Goal: Task Accomplishment & Management: Use online tool/utility

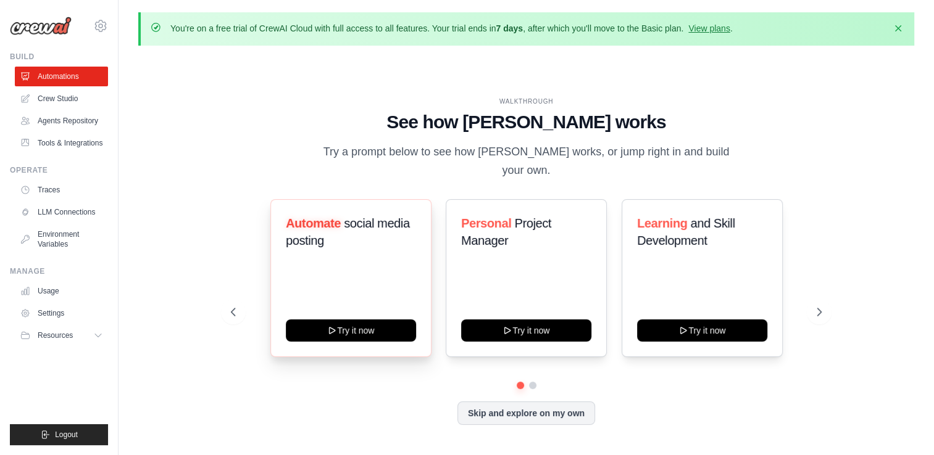
scroll to position [43, 0]
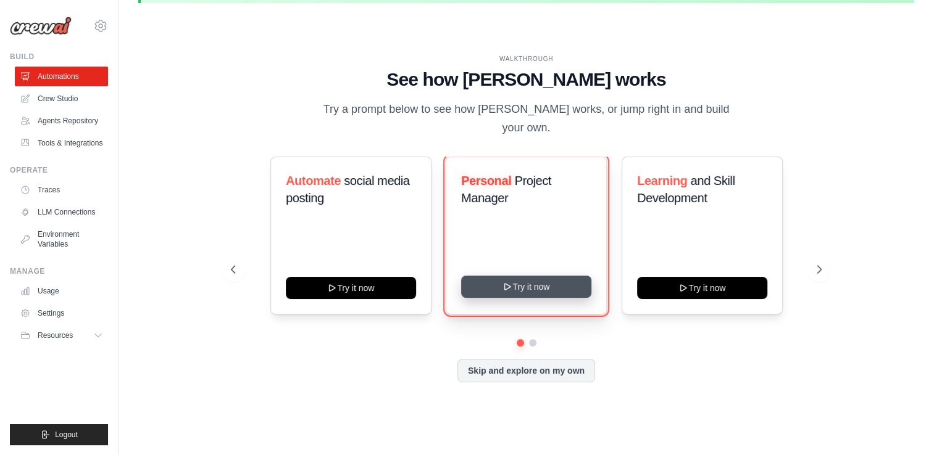
click at [538, 276] on button "Try it now" at bounding box center [526, 287] width 130 height 22
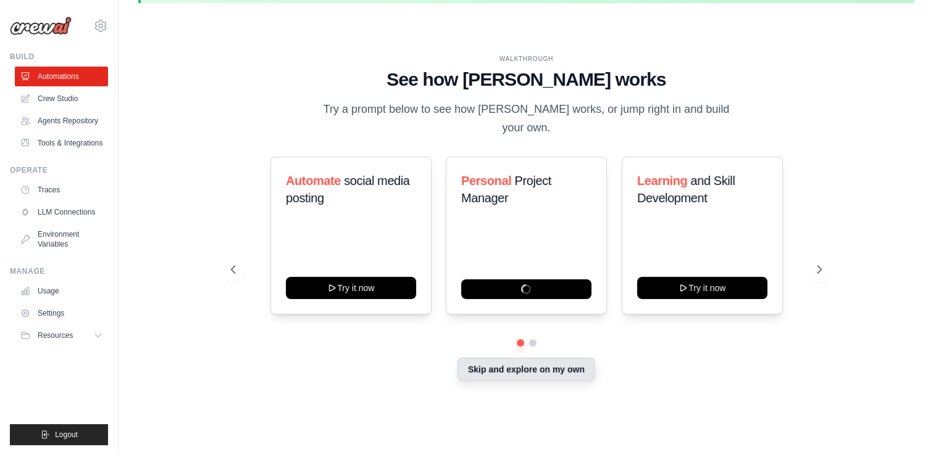
click at [511, 365] on button "Skip and explore on my own" at bounding box center [526, 369] width 138 height 23
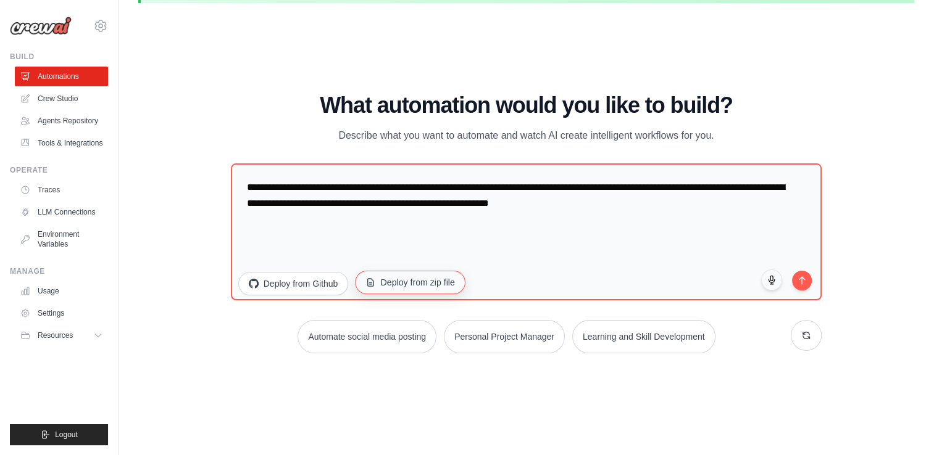
click at [400, 276] on button "Deploy from zip file" at bounding box center [410, 282] width 110 height 23
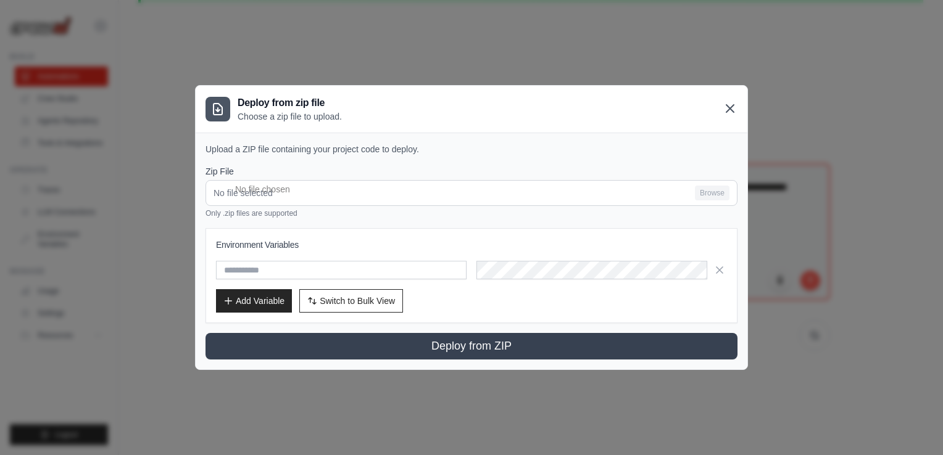
click at [733, 107] on icon at bounding box center [729, 108] width 15 height 15
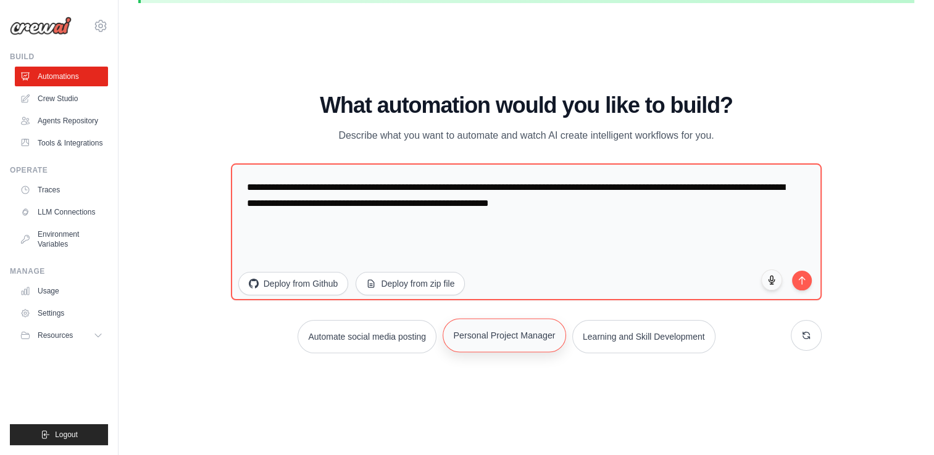
click at [506, 337] on button "Personal Project Manager" at bounding box center [503, 335] width 123 height 34
click at [84, 91] on link "Crew Studio" at bounding box center [62, 99] width 93 height 20
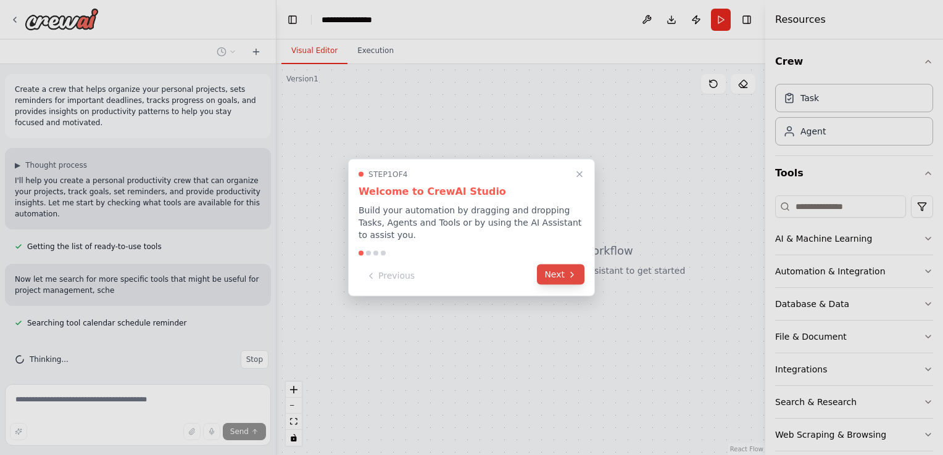
click at [560, 270] on button "Next" at bounding box center [561, 275] width 48 height 20
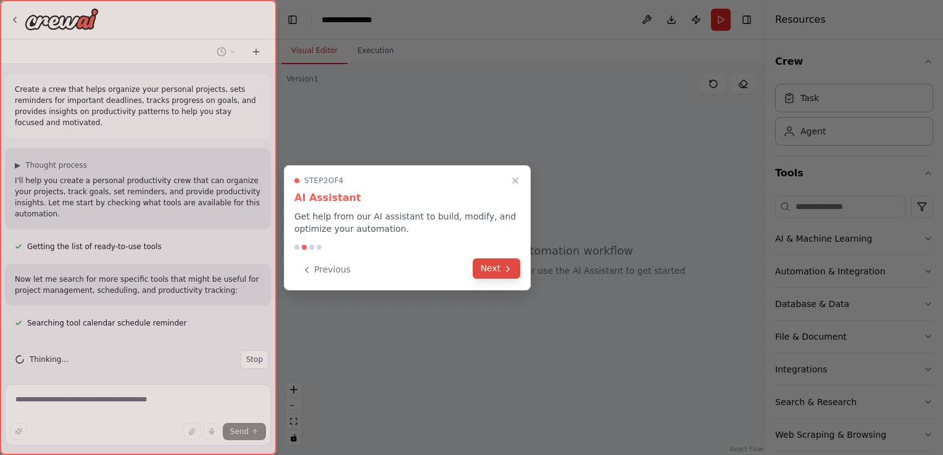
scroll to position [10, 0]
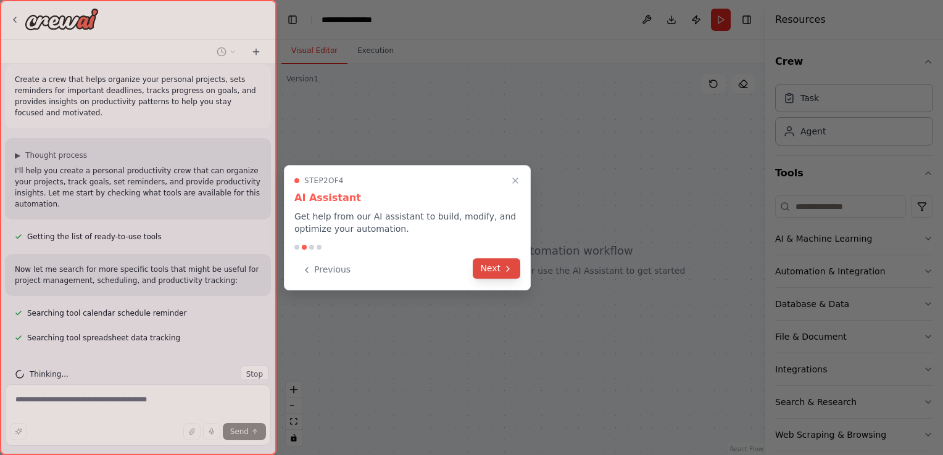
click at [503, 264] on icon at bounding box center [508, 269] width 10 height 10
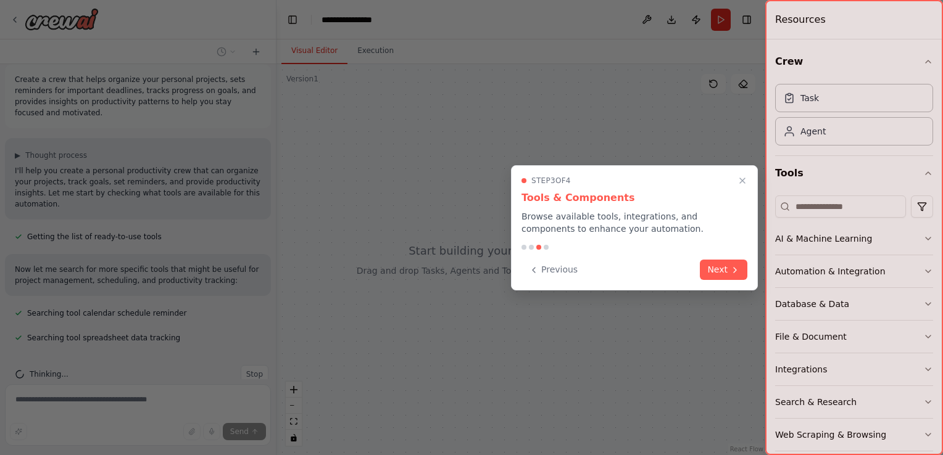
scroll to position [35, 0]
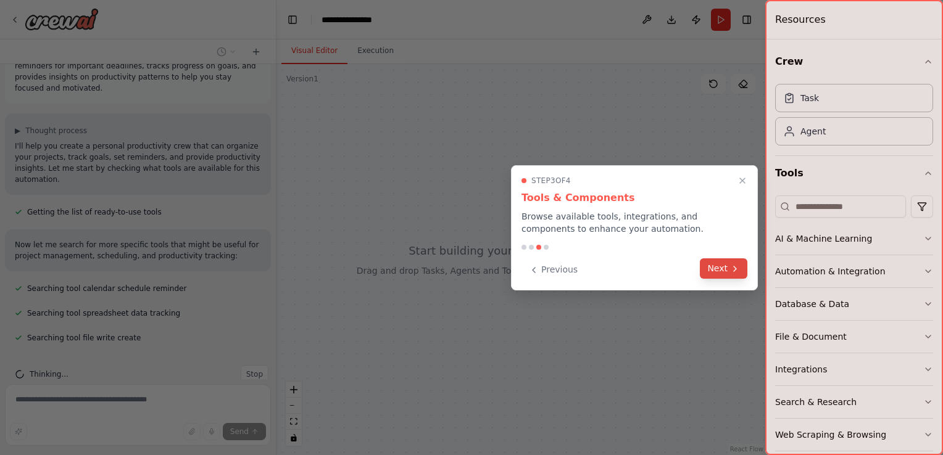
click at [734, 262] on button "Next" at bounding box center [724, 269] width 48 height 20
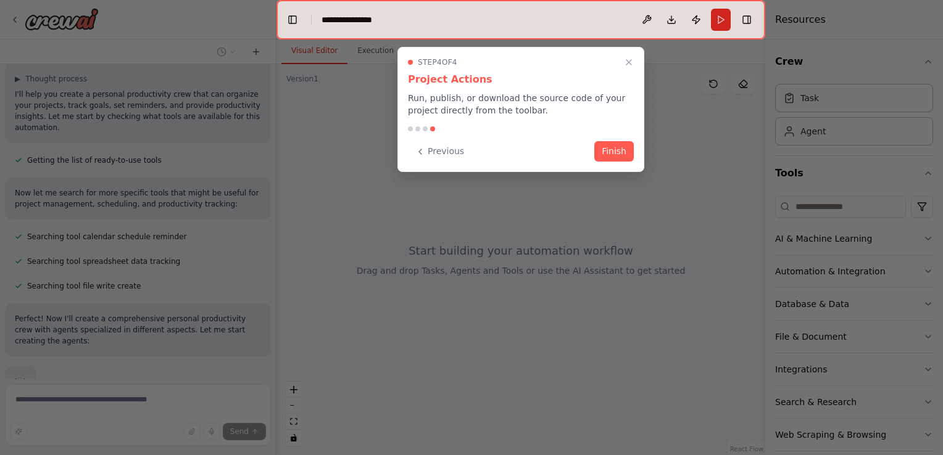
scroll to position [141, 0]
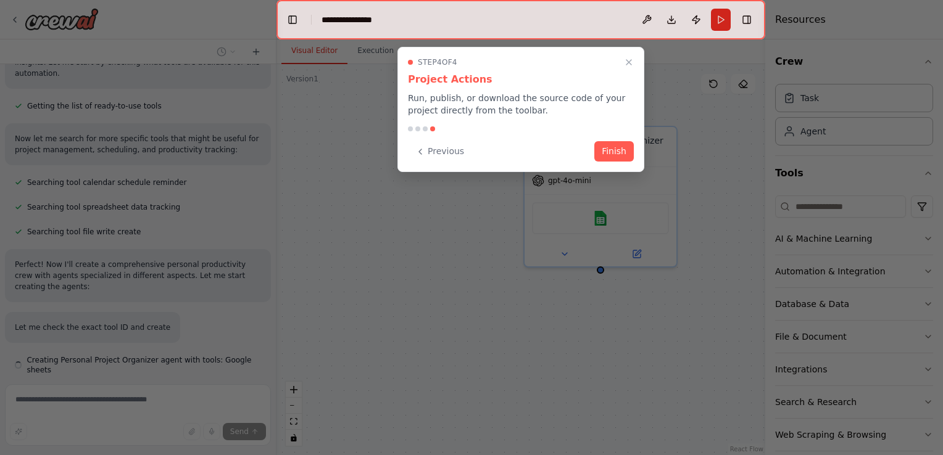
click at [592, 147] on div "Previous Finish" at bounding box center [521, 151] width 226 height 20
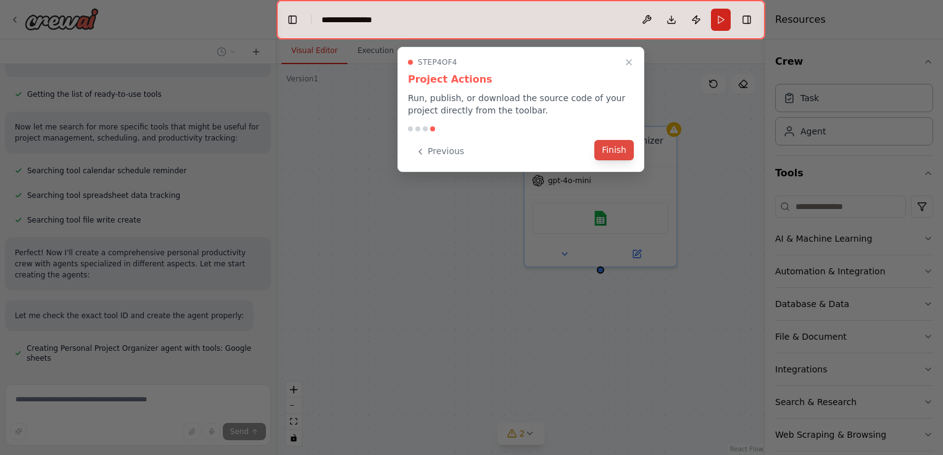
click at [607, 152] on button "Finish" at bounding box center [613, 150] width 39 height 20
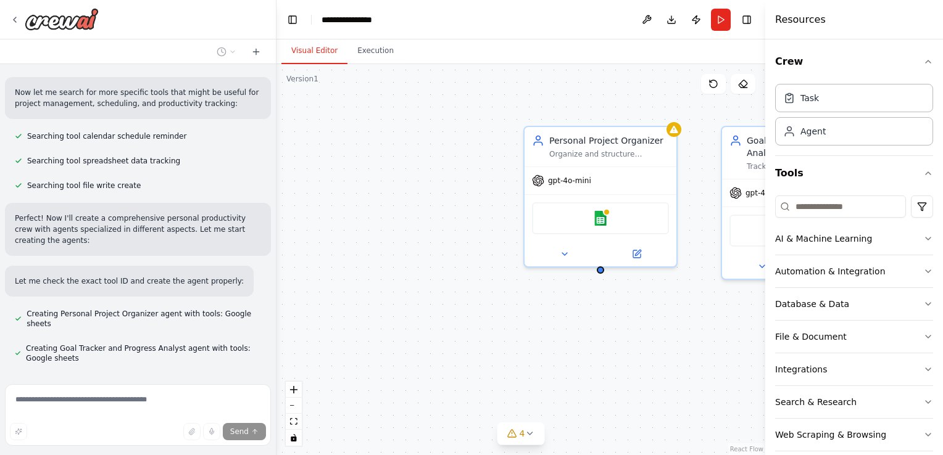
scroll to position [221, 0]
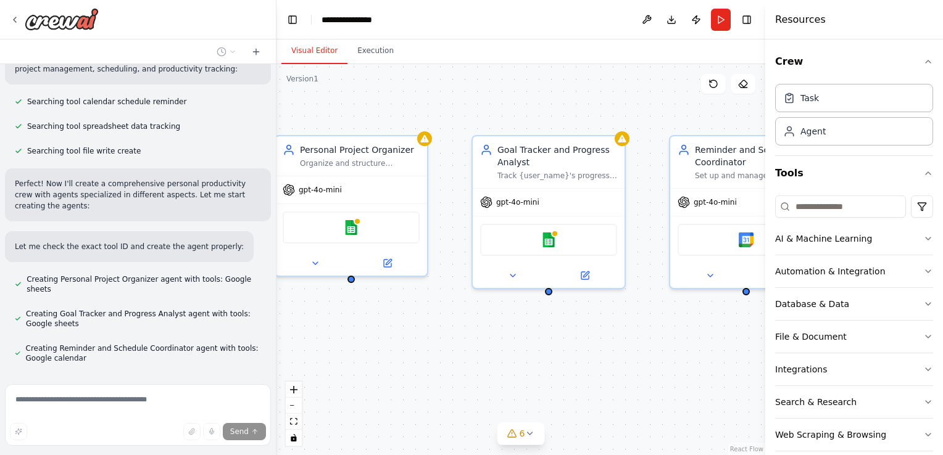
drag, startPoint x: 684, startPoint y: 321, endPoint x: 435, endPoint y: 331, distance: 249.4
click at [435, 331] on div "Personal Project Organizer Organize and structure {user_name}'s personal projec…" at bounding box center [520, 259] width 489 height 391
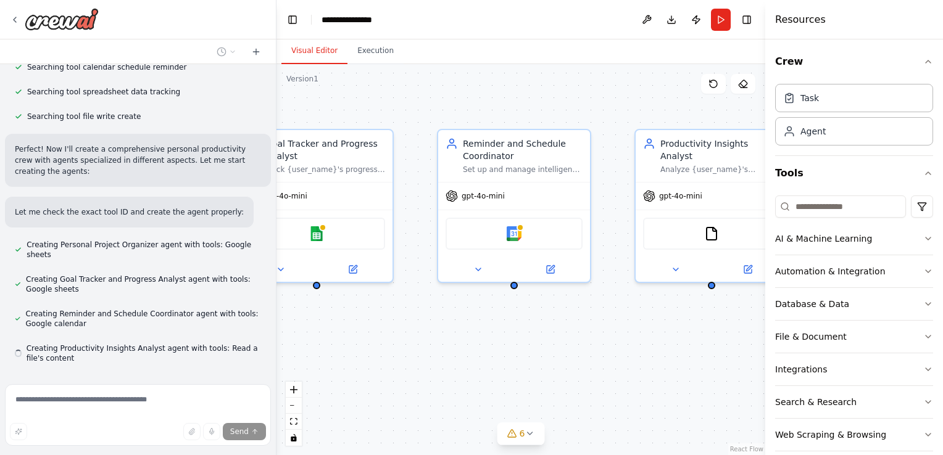
drag, startPoint x: 629, startPoint y: 368, endPoint x: 397, endPoint y: 361, distance: 232.1
click at [397, 361] on div "Personal Project Organizer Organize and structure {user_name}'s personal projec…" at bounding box center [520, 259] width 489 height 391
click at [12, 21] on icon at bounding box center [15, 20] width 10 height 10
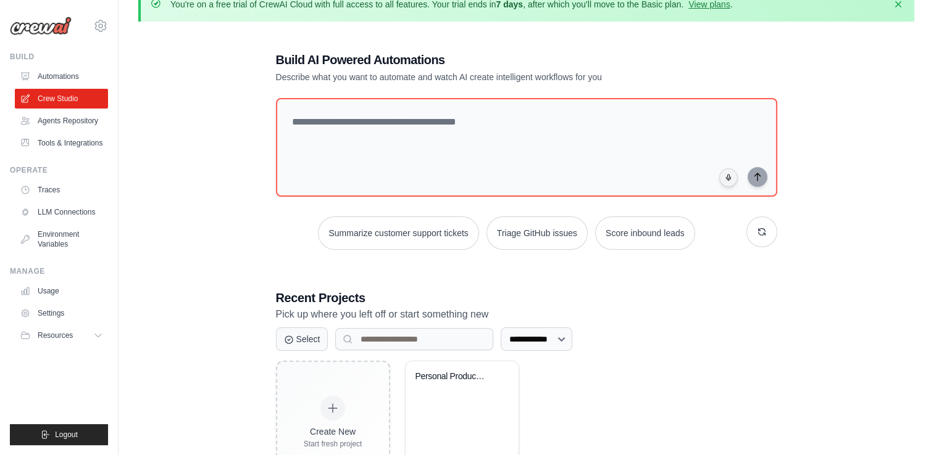
scroll to position [84, 0]
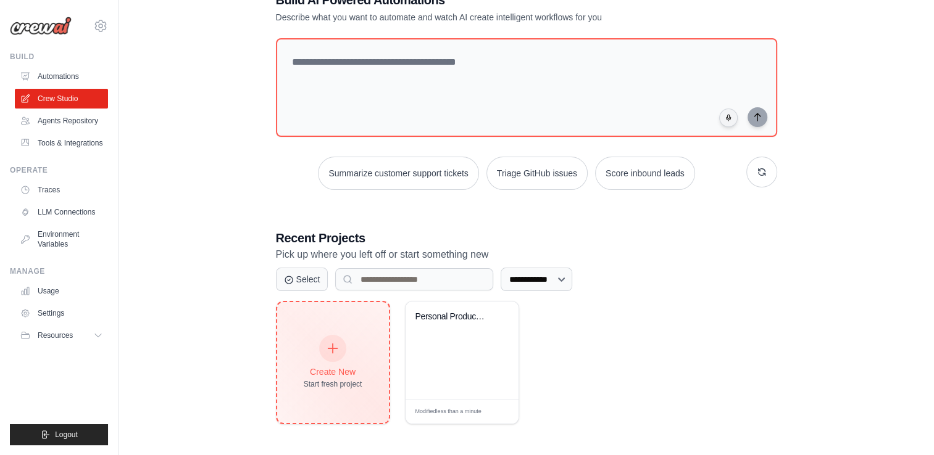
click at [336, 330] on div "Create New Start fresh project" at bounding box center [333, 362] width 112 height 121
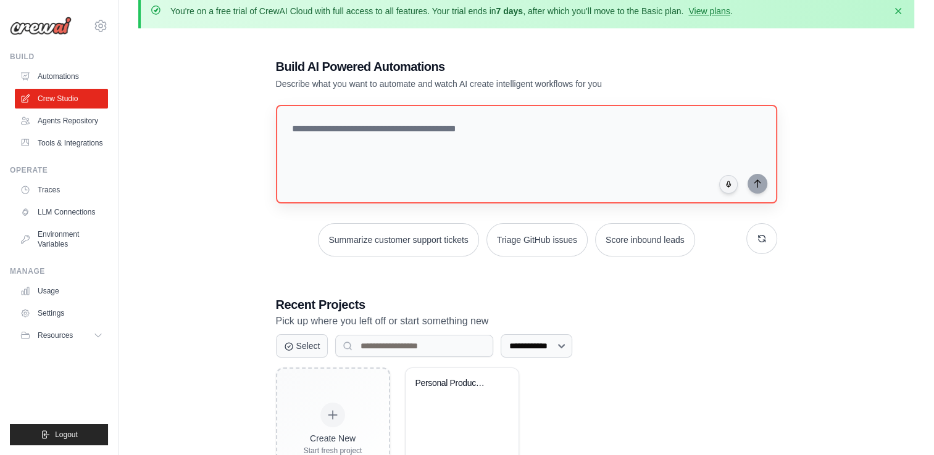
scroll to position [17, 0]
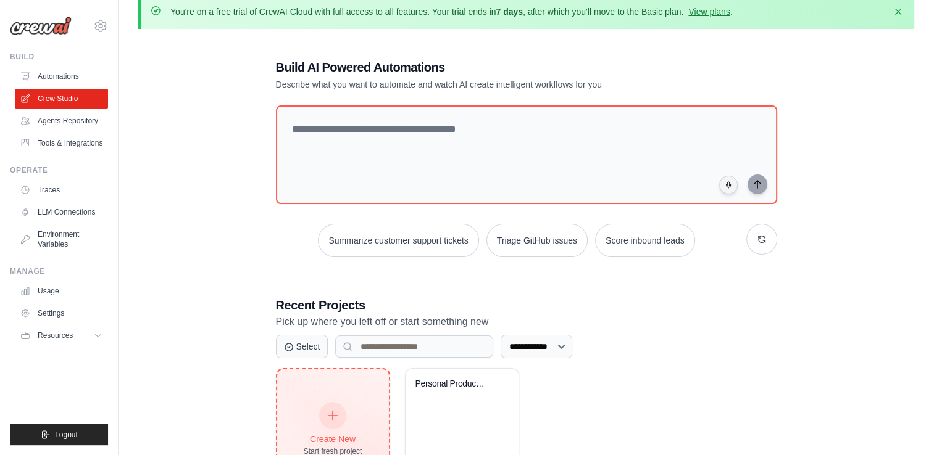
click at [321, 381] on div "Create New Start fresh project" at bounding box center [333, 430] width 112 height 121
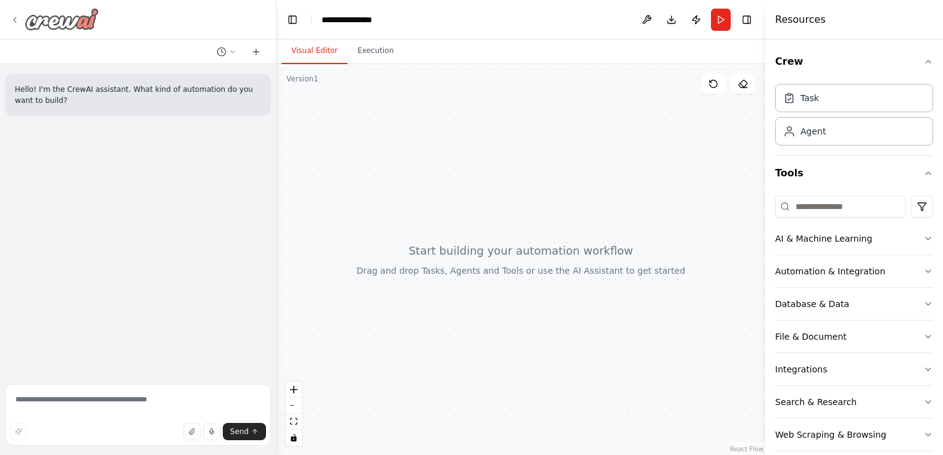
click at [15, 17] on icon at bounding box center [15, 19] width 2 height 5
click at [82, 408] on textarea at bounding box center [138, 415] width 266 height 62
paste textarea "**********"
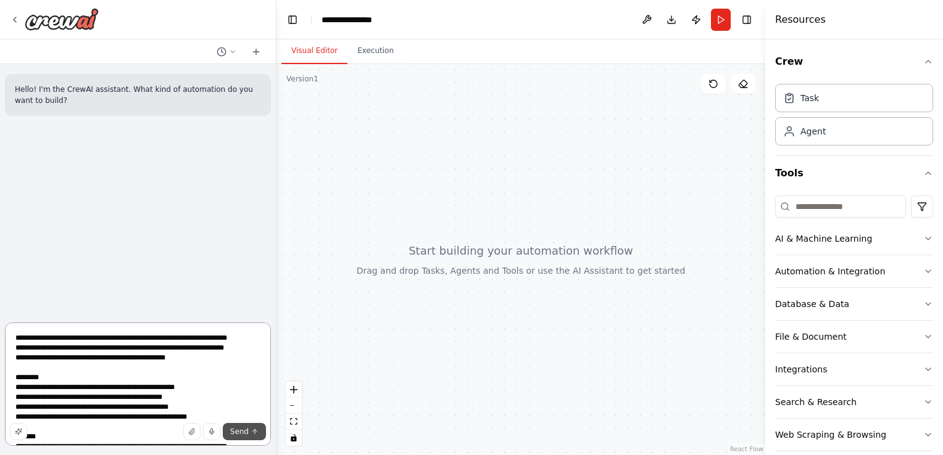
type textarea "**********"
click at [249, 431] on button "Send" at bounding box center [244, 431] width 43 height 17
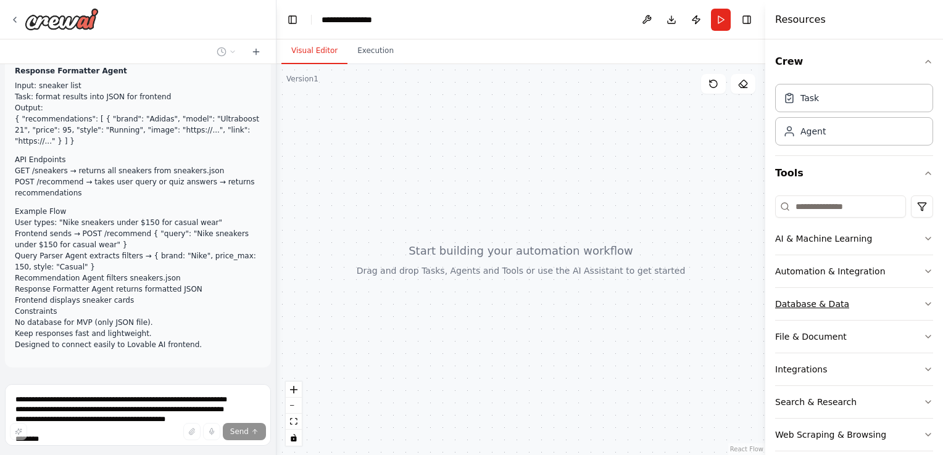
click at [851, 307] on button "Database & Data" at bounding box center [854, 304] width 158 height 32
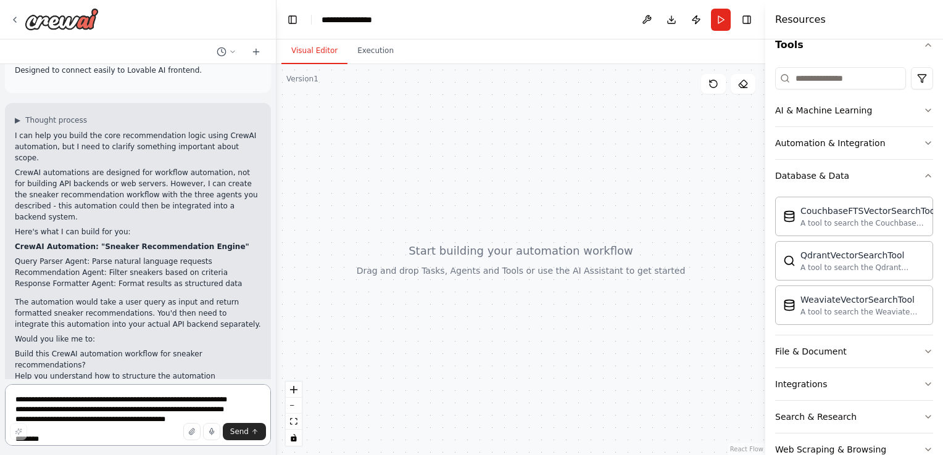
scroll to position [736, 0]
click at [365, 46] on button "Execution" at bounding box center [375, 51] width 56 height 26
click at [308, 46] on button "Visual Editor" at bounding box center [314, 51] width 66 height 26
drag, startPoint x: 578, startPoint y: 269, endPoint x: 452, endPoint y: 176, distance: 157.1
click at [452, 176] on div at bounding box center [520, 259] width 489 height 391
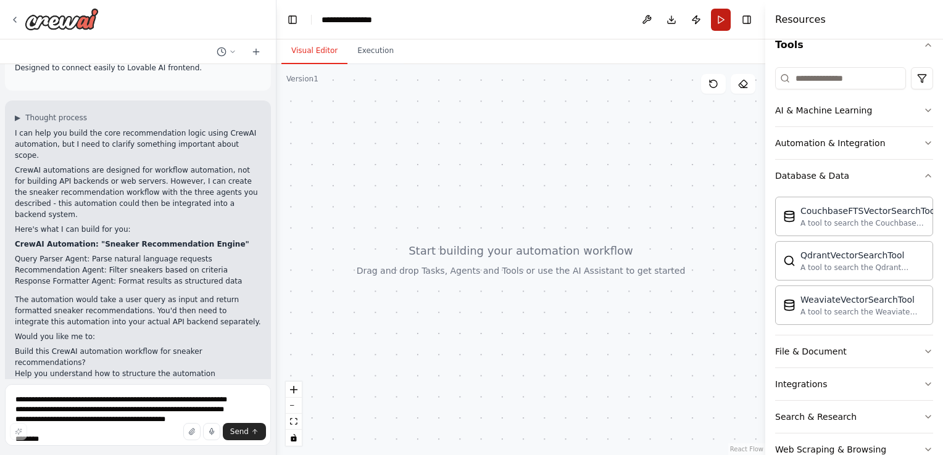
click at [721, 23] on button "Run" at bounding box center [721, 20] width 20 height 22
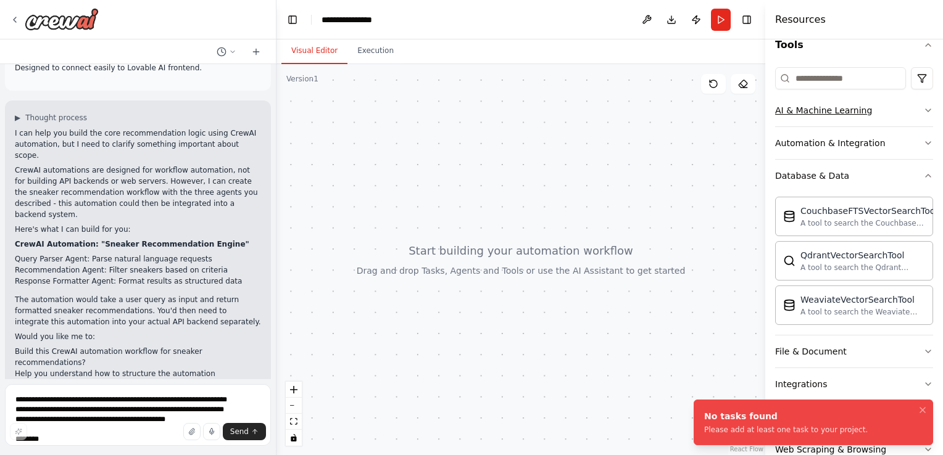
click at [867, 107] on button "AI & Machine Learning" at bounding box center [854, 110] width 158 height 32
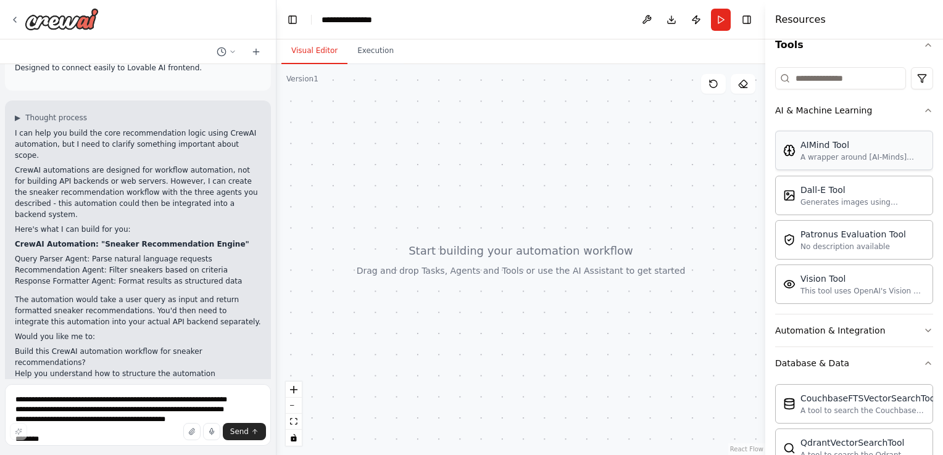
click at [847, 141] on div "AIMind Tool" at bounding box center [862, 145] width 125 height 12
click at [859, 159] on div "A wrapper around [AI-Minds]([URL][DOMAIN_NAME]). Useful for when you need answe…" at bounding box center [862, 157] width 125 height 10
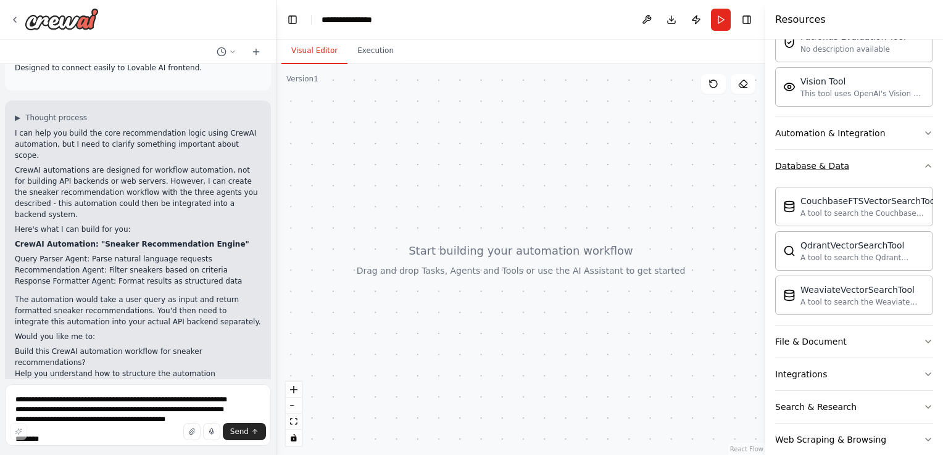
scroll to position [376, 0]
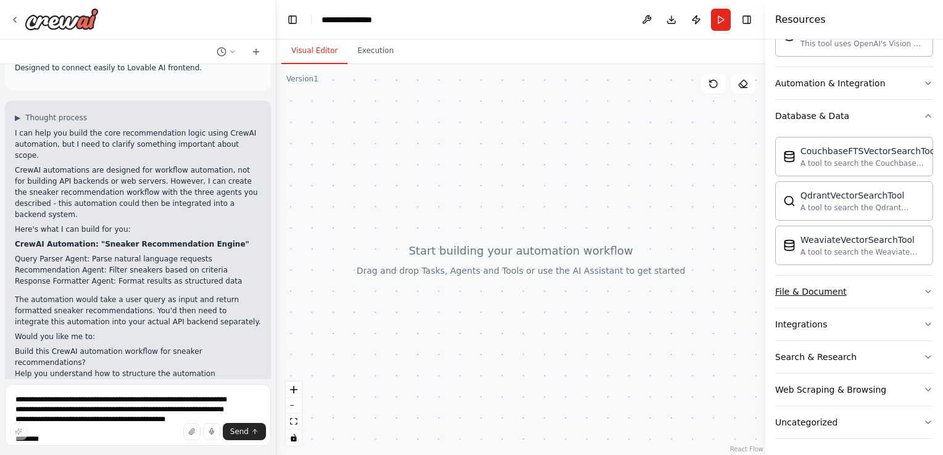
click at [884, 299] on button "File & Document" at bounding box center [854, 292] width 158 height 32
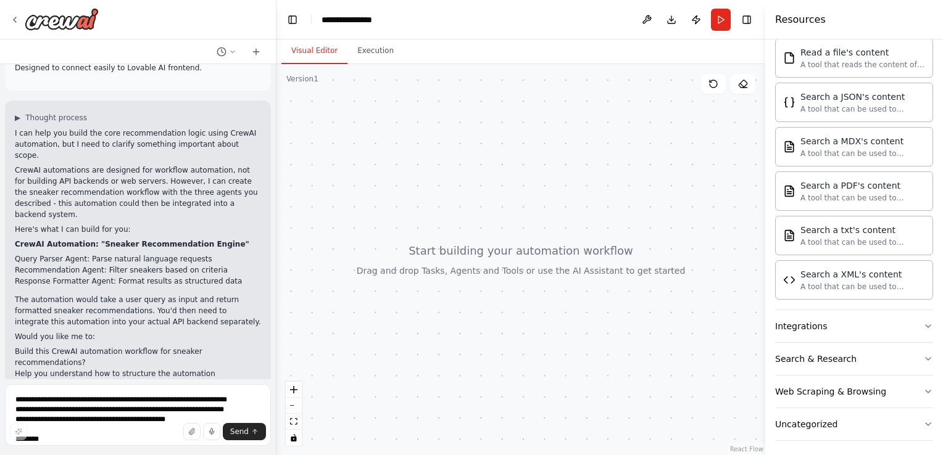
scroll to position [739, 0]
click at [854, 329] on button "Integrations" at bounding box center [854, 326] width 158 height 32
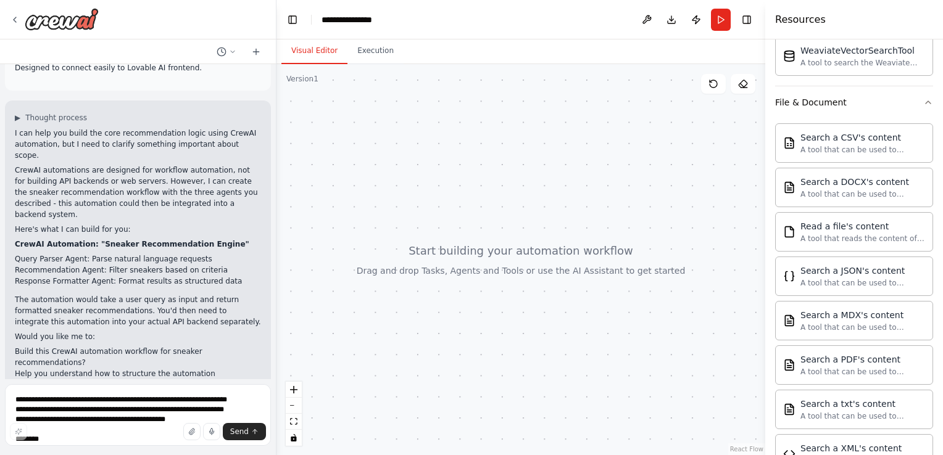
scroll to position [565, 0]
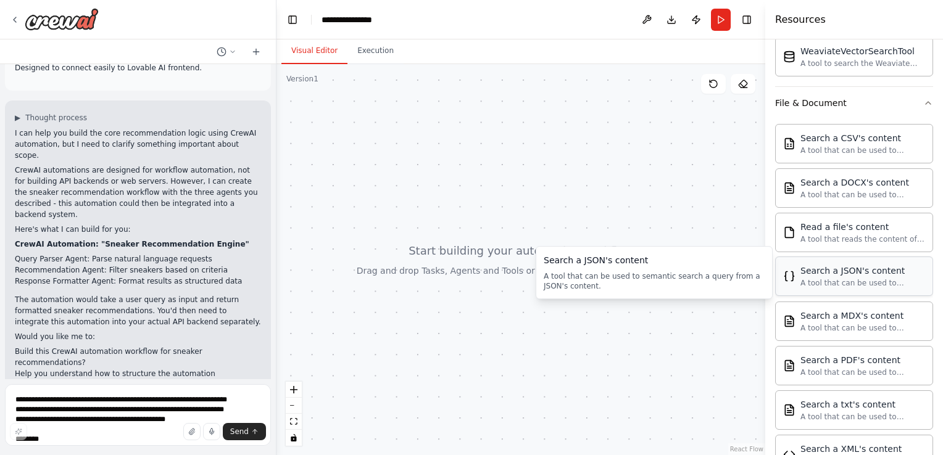
click at [857, 278] on div "A tool that can be used to semantic search a query from a JSON's content." at bounding box center [862, 283] width 125 height 10
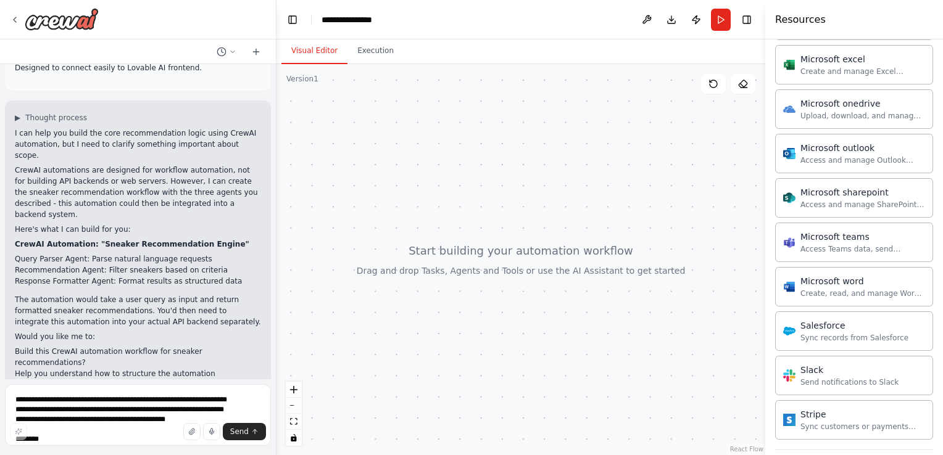
scroll to position [1456, 0]
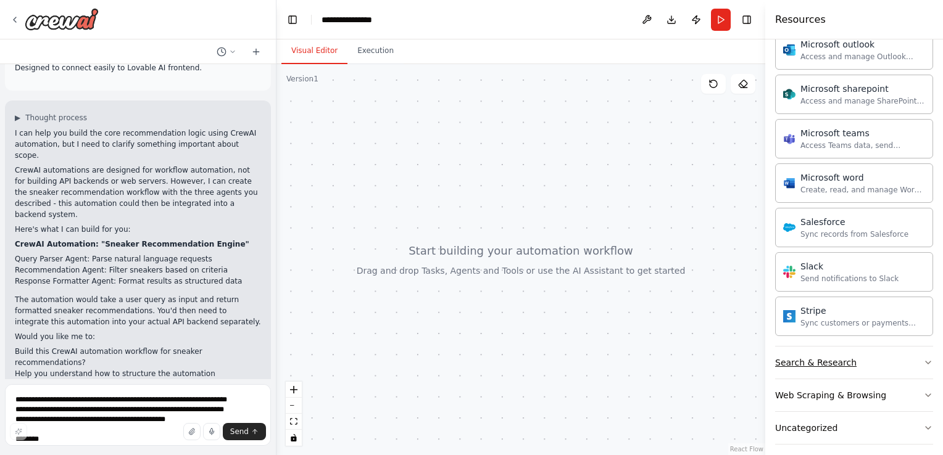
click at [864, 354] on button "Search & Research" at bounding box center [854, 363] width 158 height 32
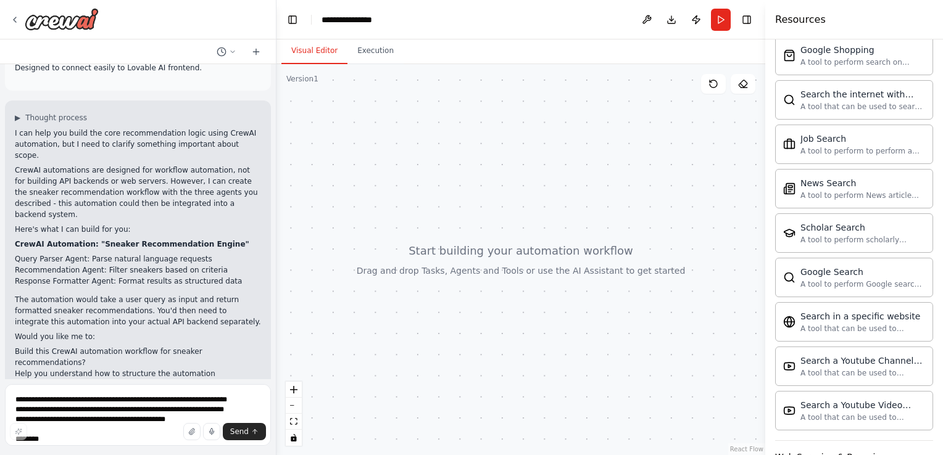
scroll to position [2084, 0]
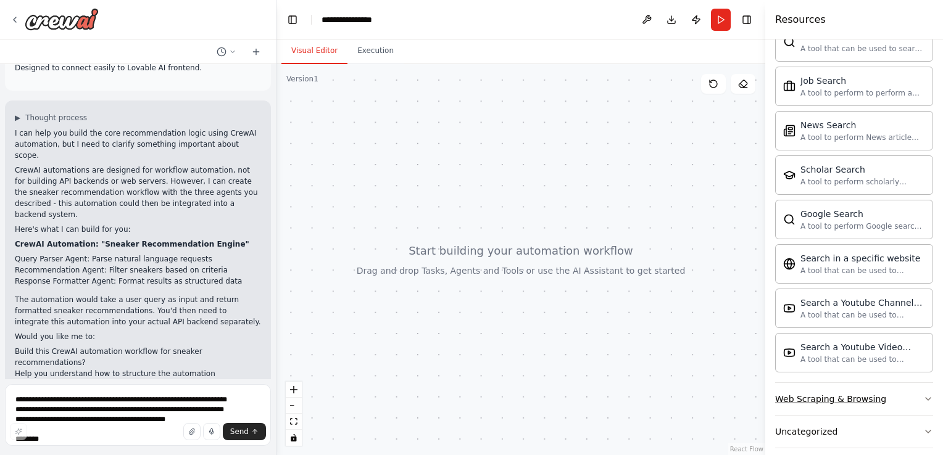
click at [862, 383] on button "Web Scraping & Browsing" at bounding box center [854, 399] width 158 height 32
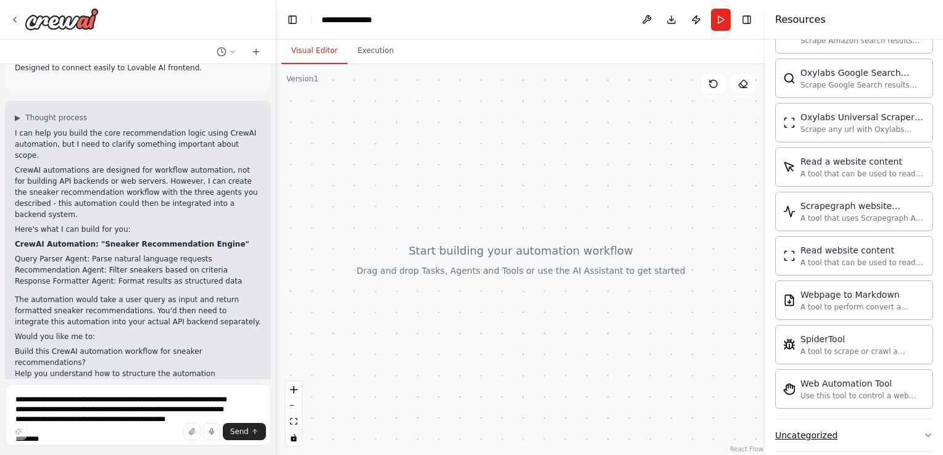
click at [850, 423] on button "Uncategorized" at bounding box center [854, 436] width 158 height 32
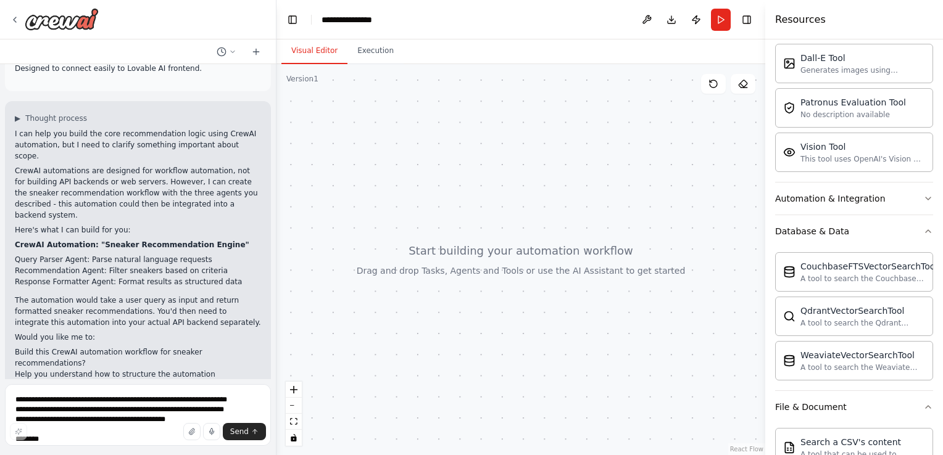
scroll to position [0, 0]
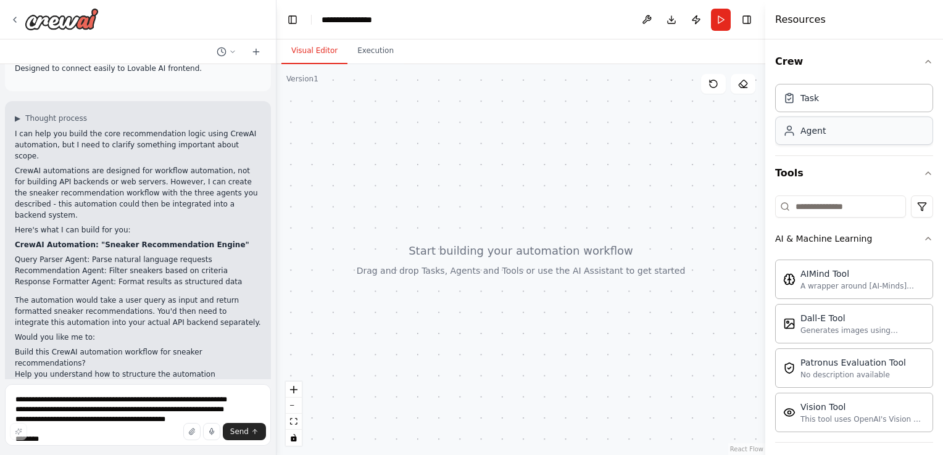
click at [847, 124] on div "Agent" at bounding box center [854, 131] width 158 height 28
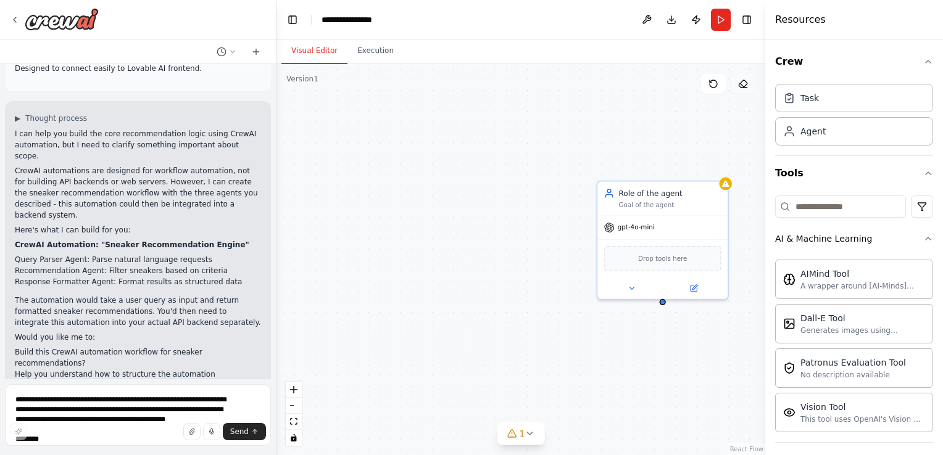
click at [748, 80] on button at bounding box center [743, 84] width 25 height 20
drag, startPoint x: 706, startPoint y: 197, endPoint x: 605, endPoint y: 126, distance: 123.9
click at [605, 126] on div "Role of the agent Goal of the agent gpt-4o-mini Drop tools here" at bounding box center [520, 259] width 489 height 391
click at [542, 160] on div "Role of the agent Goal of the agent gpt-4o-mini Drop tools here" at bounding box center [520, 259] width 489 height 391
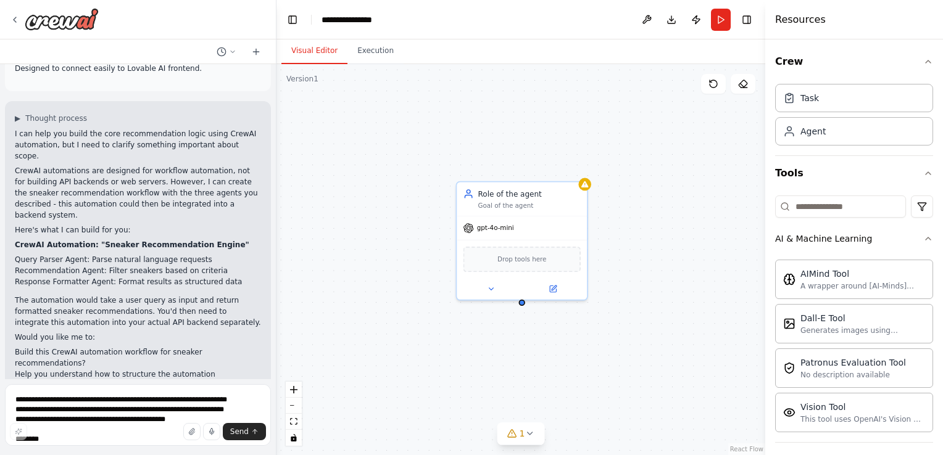
drag, startPoint x: 542, startPoint y: 160, endPoint x: 410, endPoint y: 162, distance: 132.7
click at [410, 162] on div "Role of the agent Goal of the agent gpt-4o-mini Drop tools here" at bounding box center [520, 259] width 489 height 391
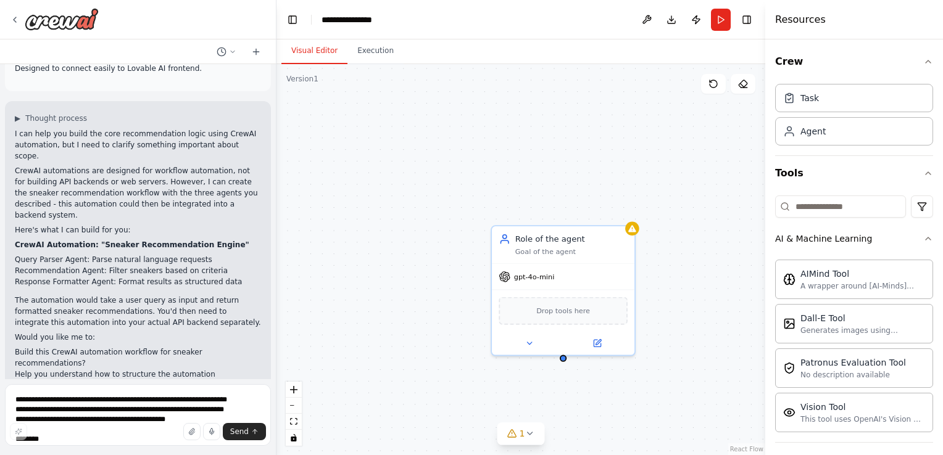
drag, startPoint x: 565, startPoint y: 270, endPoint x: 486, endPoint y: 199, distance: 106.6
click at [486, 199] on div "Role of the agent Goal of the agent gpt-4o-mini Drop tools here" at bounding box center [520, 259] width 489 height 391
click at [824, 199] on input at bounding box center [840, 207] width 131 height 22
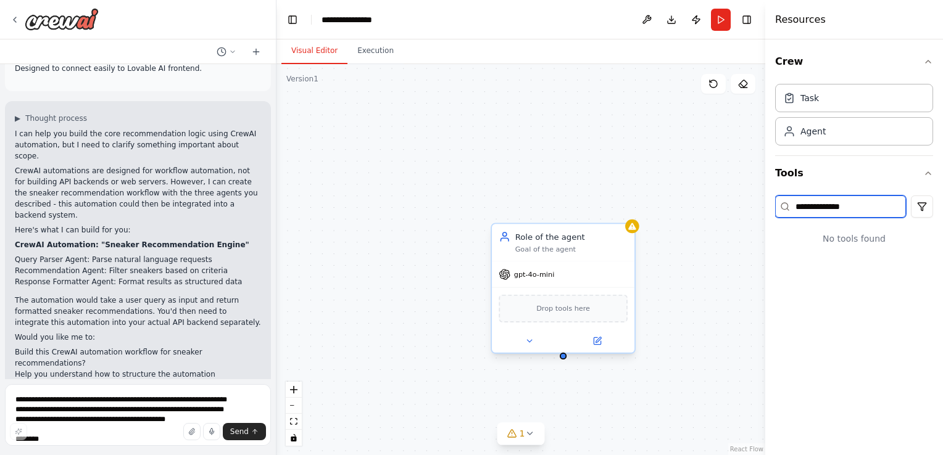
type input "**********"
click at [611, 304] on div "Drop tools here" at bounding box center [563, 309] width 129 height 28
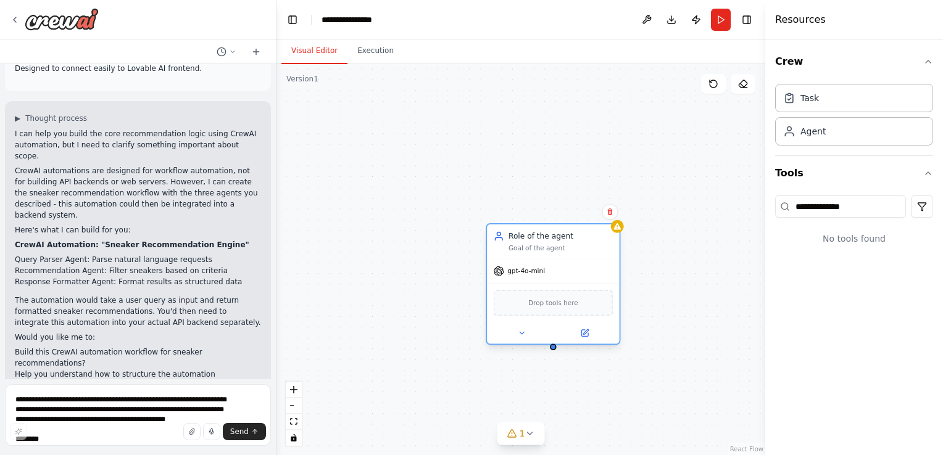
click at [557, 302] on span "Drop tools here" at bounding box center [553, 302] width 50 height 10
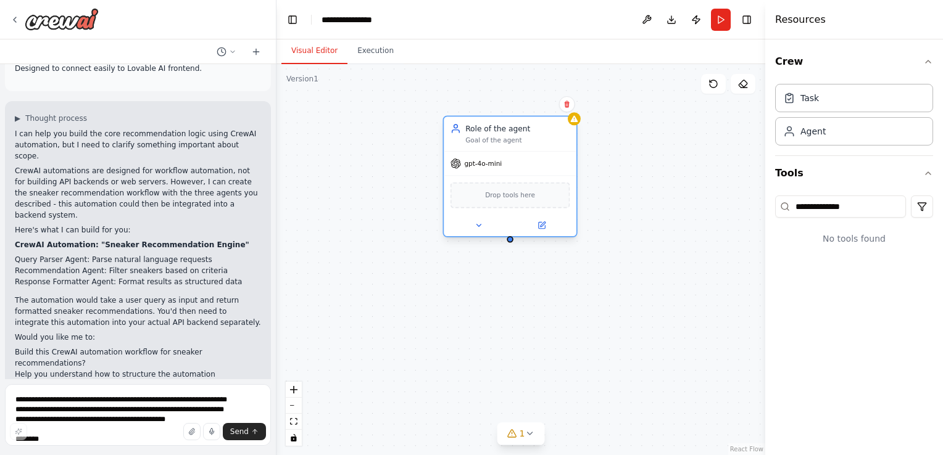
drag, startPoint x: 557, startPoint y: 302, endPoint x: 517, endPoint y: 191, distance: 117.5
click at [517, 191] on span "Drop tools here" at bounding box center [510, 195] width 50 height 10
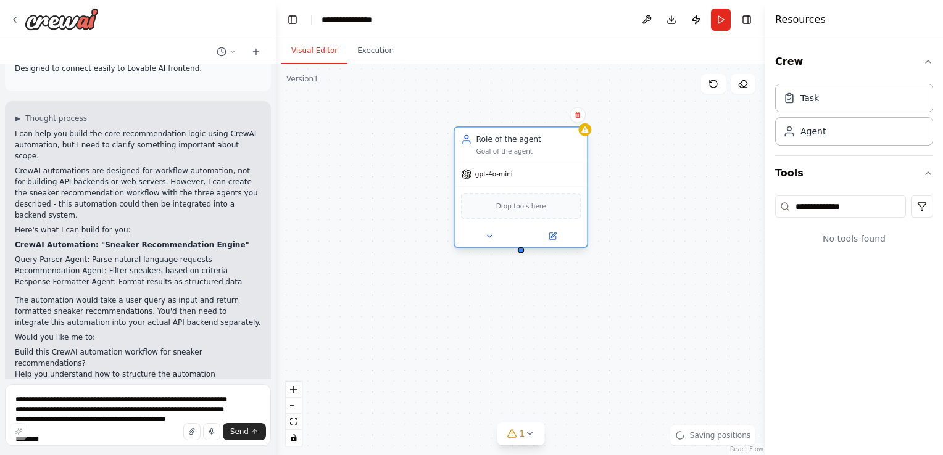
drag, startPoint x: 532, startPoint y: 213, endPoint x: 547, endPoint y: 224, distance: 17.6
click at [547, 226] on div at bounding box center [521, 237] width 133 height 22
